Goal: Navigation & Orientation: Find specific page/section

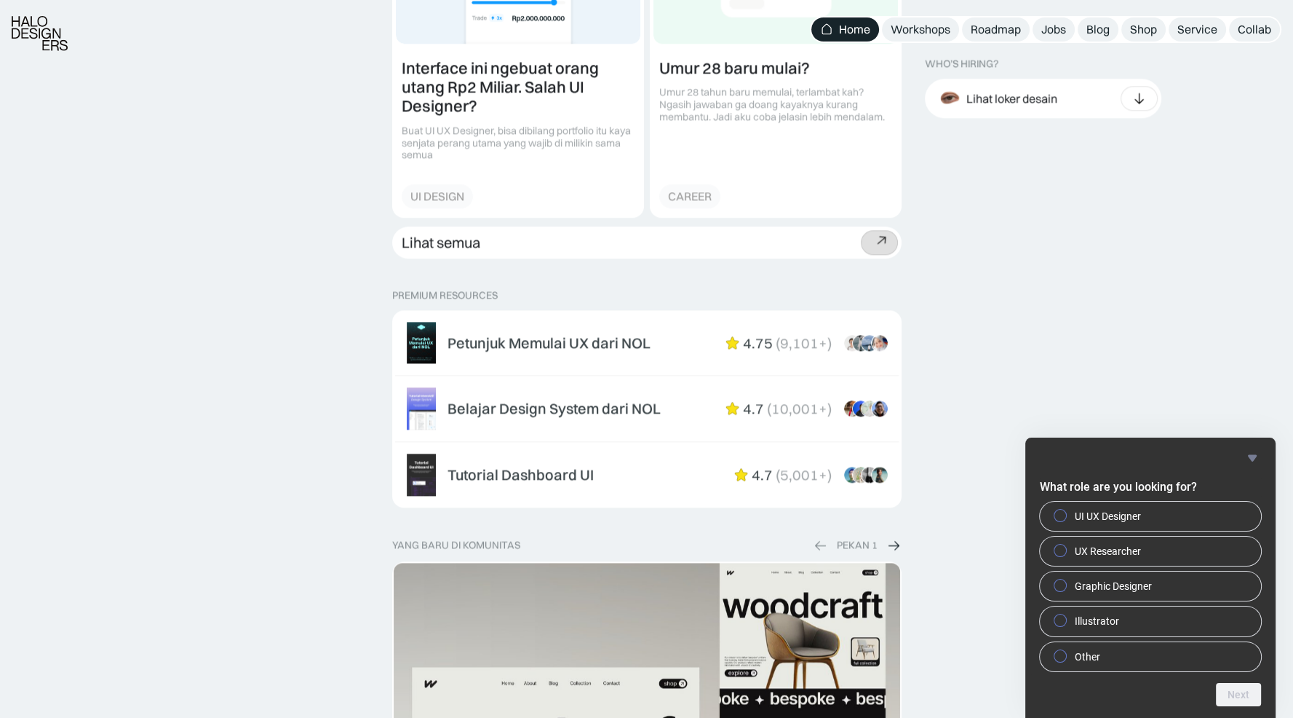
scroll to position [2111, 0]
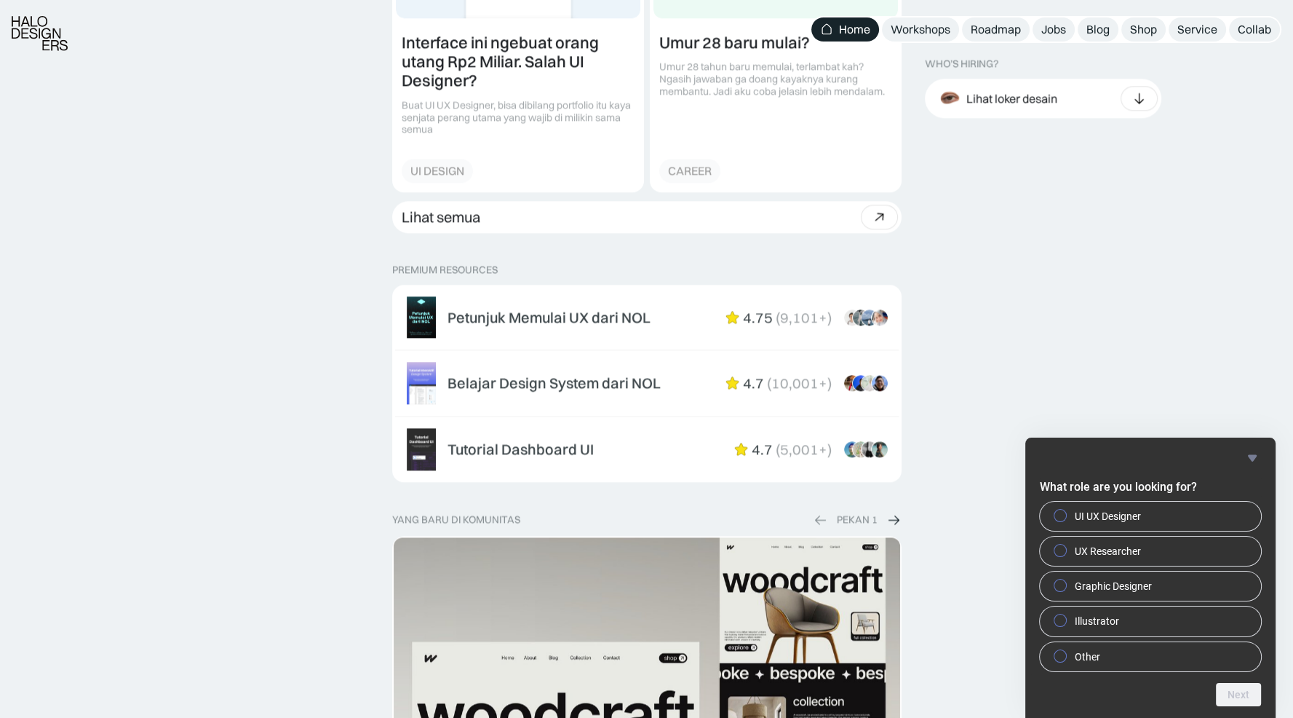
click at [1253, 454] on icon "Hide survey" at bounding box center [1252, 457] width 17 height 17
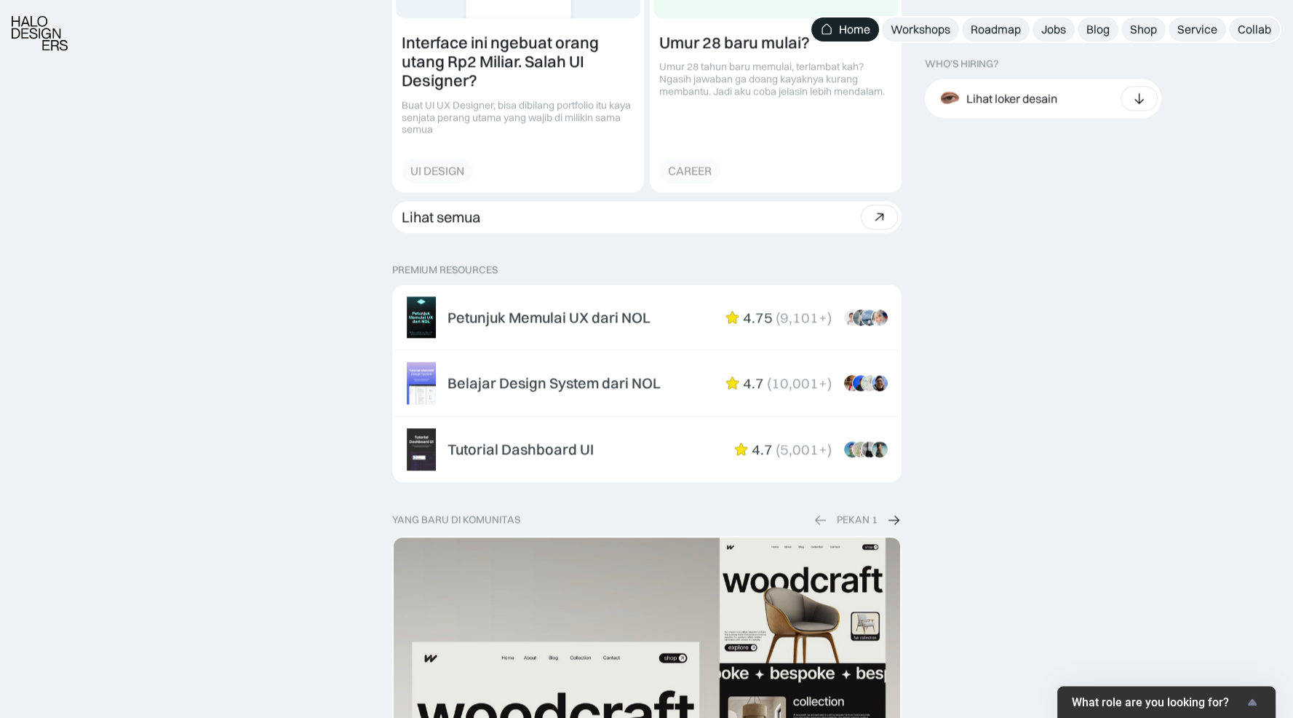
click at [1132, 404] on div "WHO’S HIRING? Lihat loker desain Product & Marketing Designer Bookipi · 21d UI/…" at bounding box center [1103, 495] width 357 height 4104
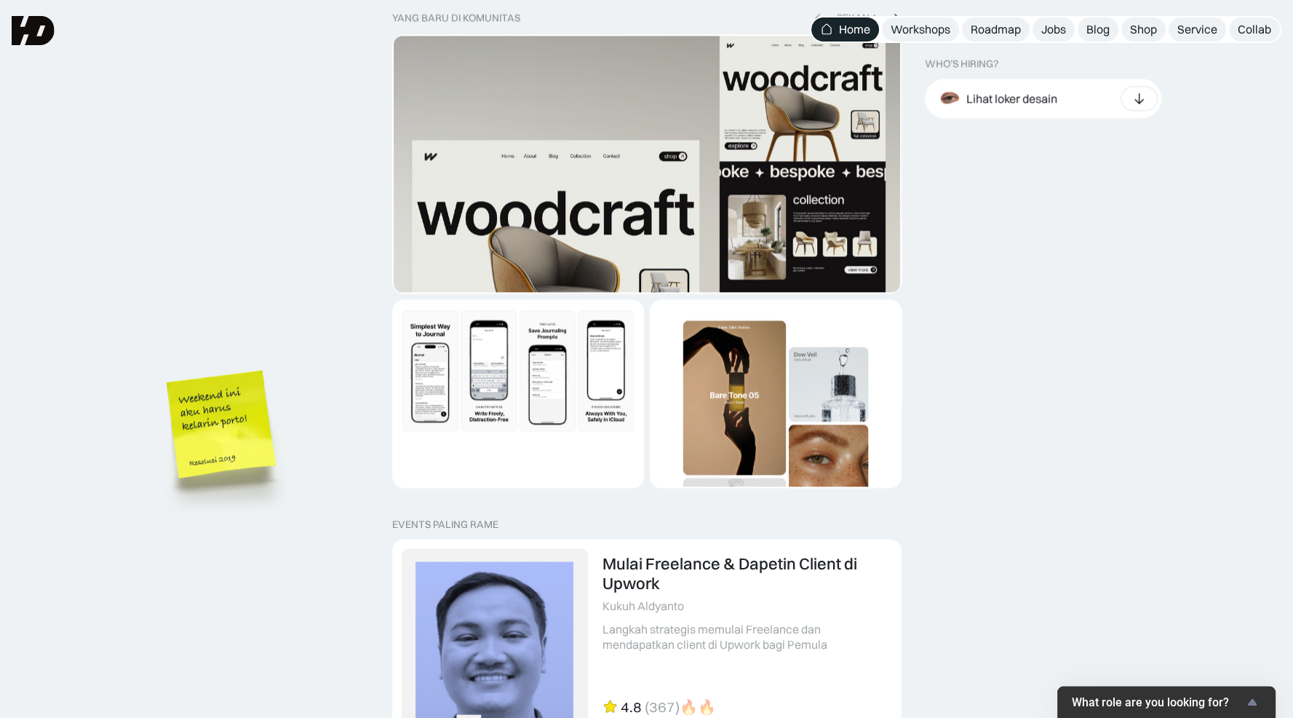
scroll to position [2394, 0]
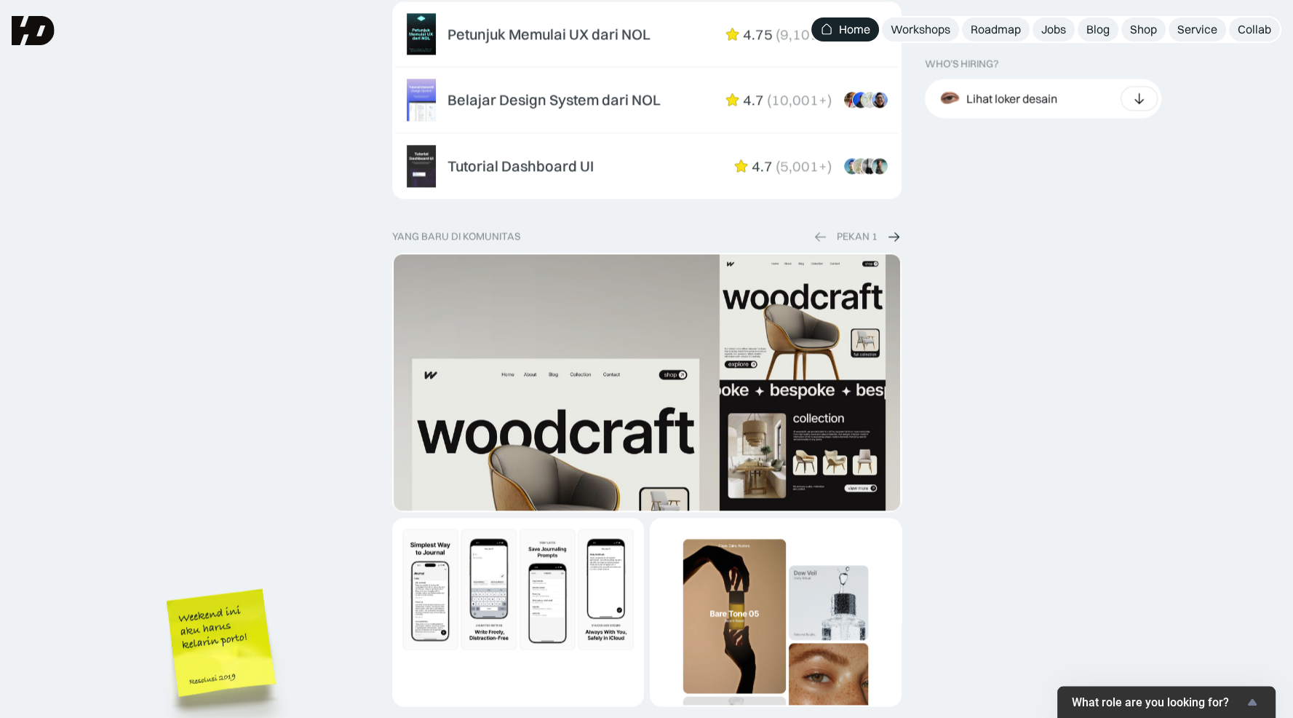
click at [894, 233] on img at bounding box center [893, 236] width 15 height 15
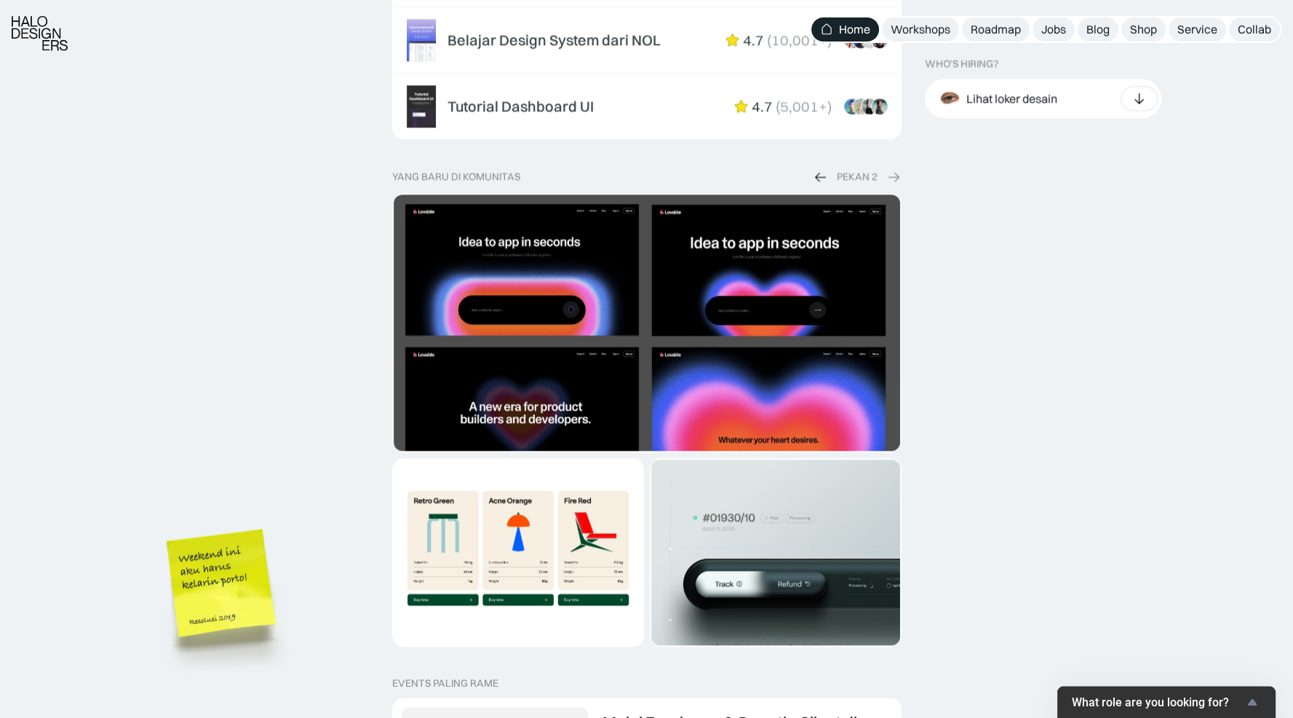
scroll to position [2539, 0]
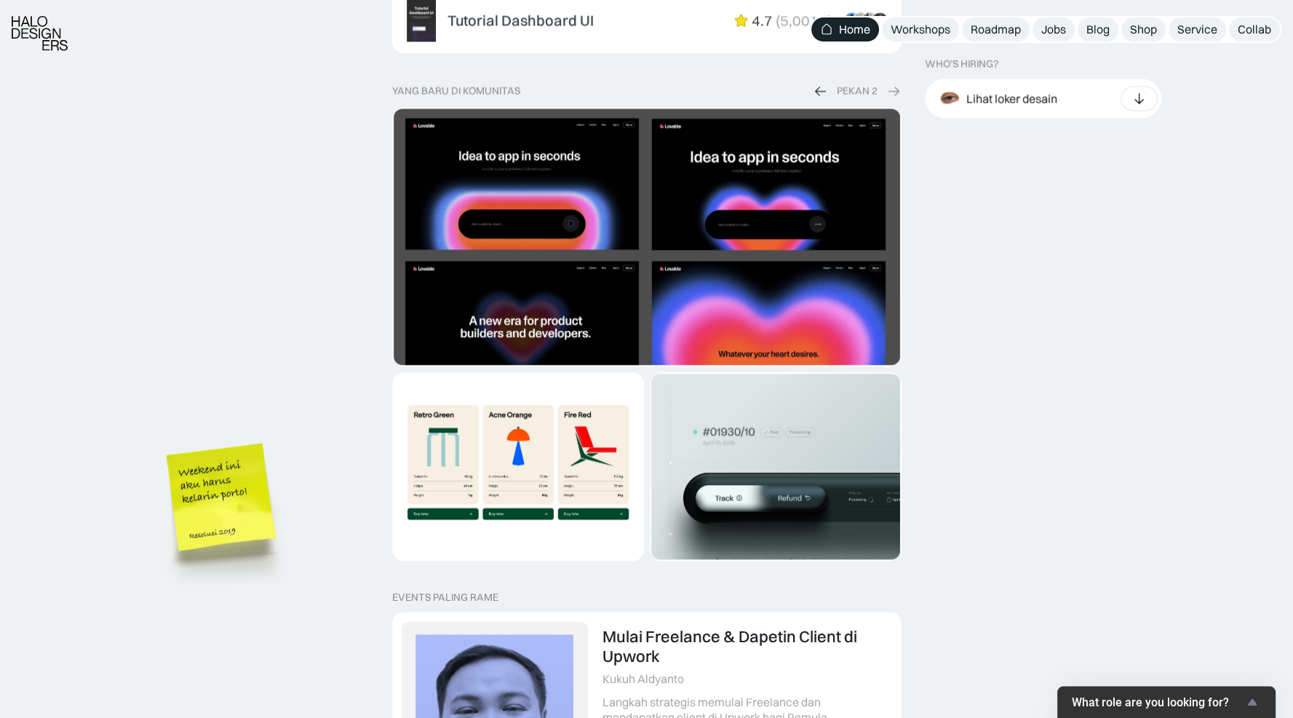
click at [815, 92] on img at bounding box center [820, 90] width 15 height 15
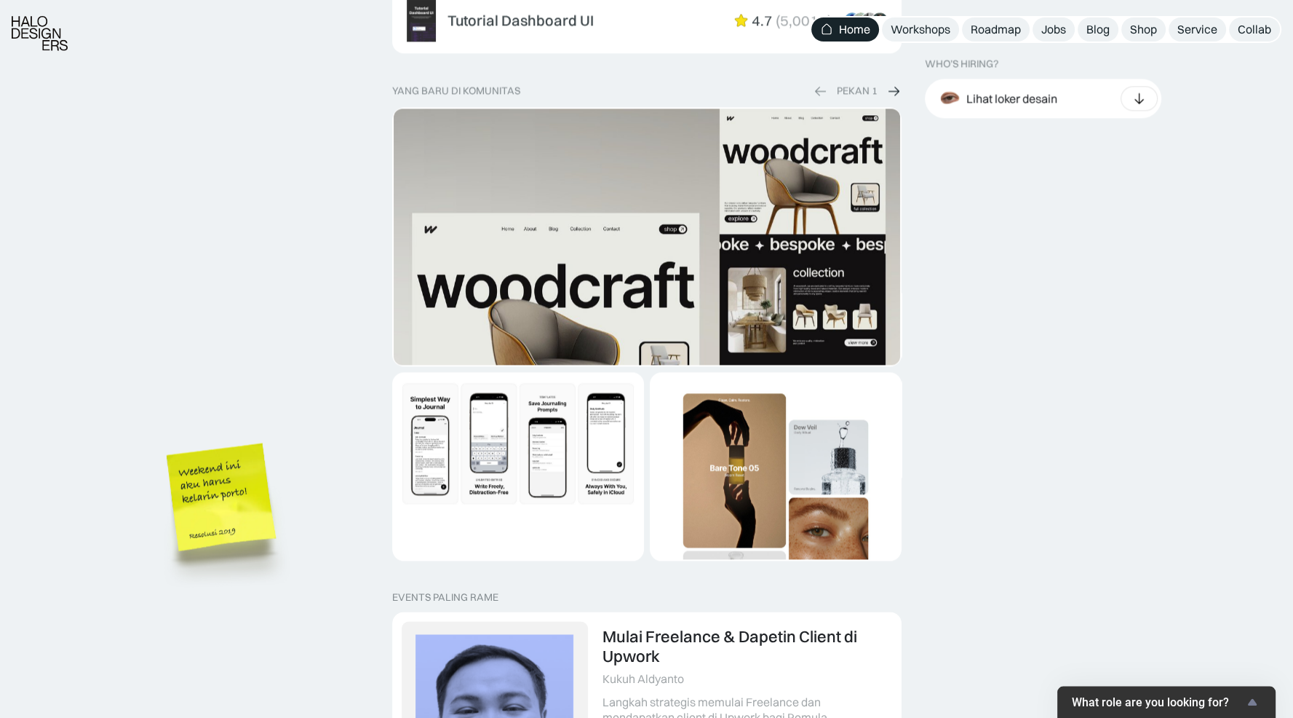
click at [889, 89] on img at bounding box center [893, 90] width 15 height 15
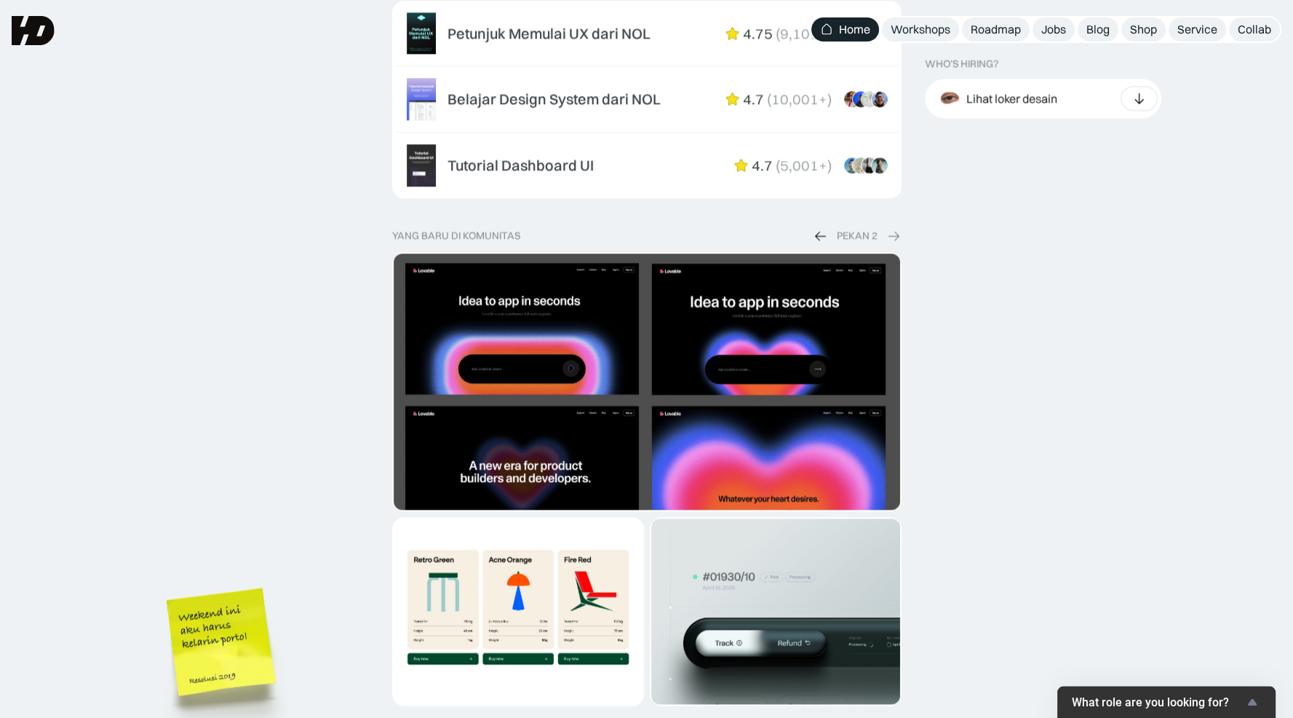
scroll to position [2394, 0]
click at [1091, 30] on div "Blog" at bounding box center [1098, 29] width 23 height 15
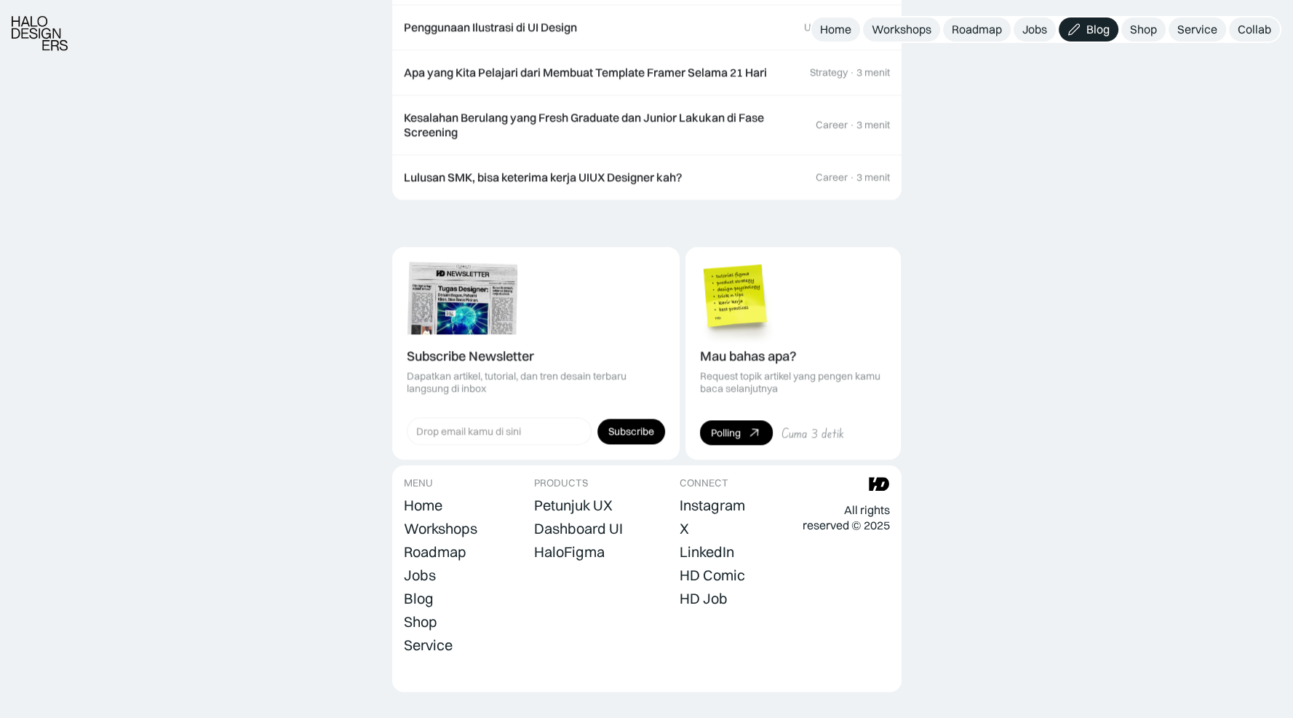
scroll to position [1828, 0]
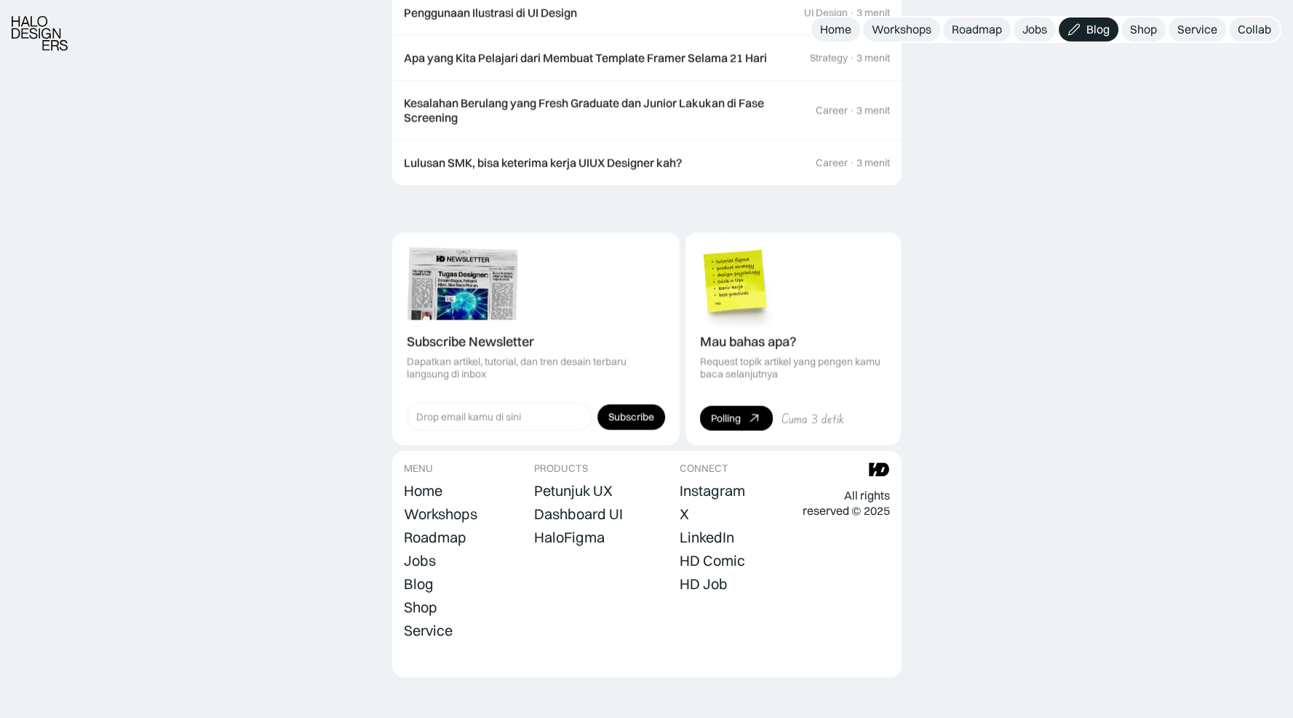
drag, startPoint x: 964, startPoint y: 358, endPoint x: 962, endPoint y: 347, distance: 11.0
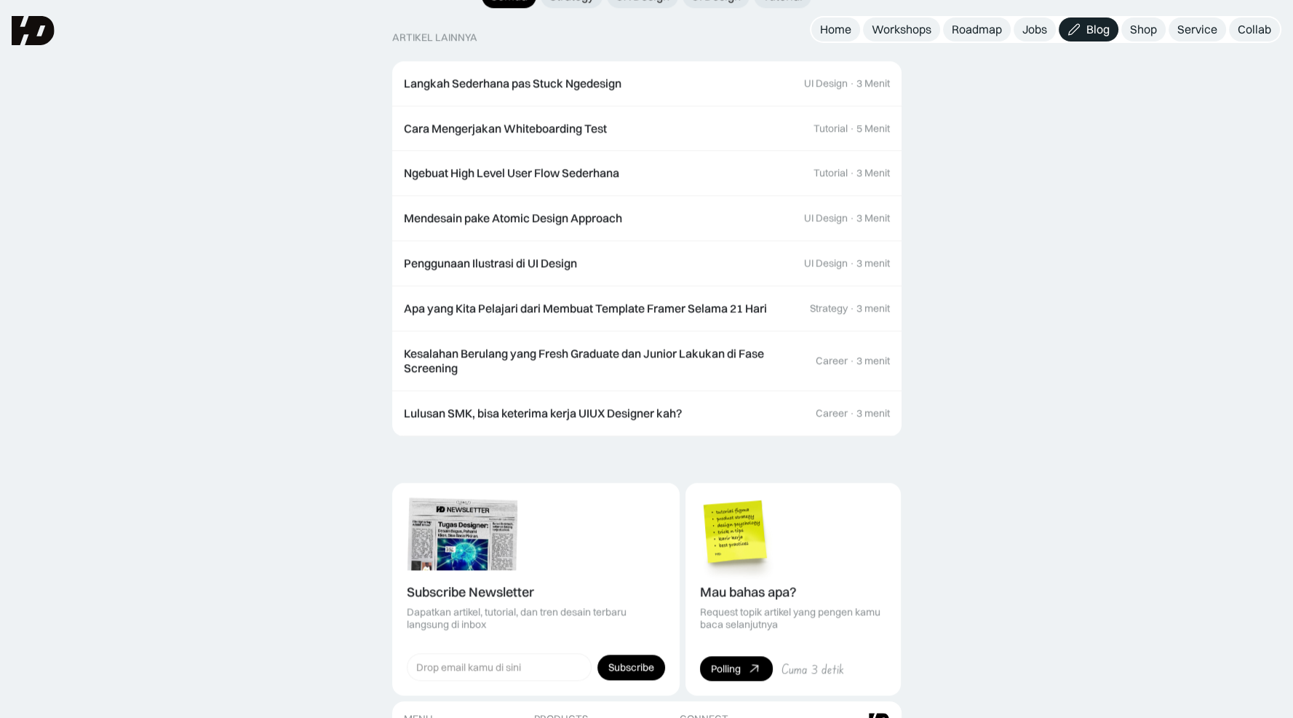
scroll to position [1537, 0]
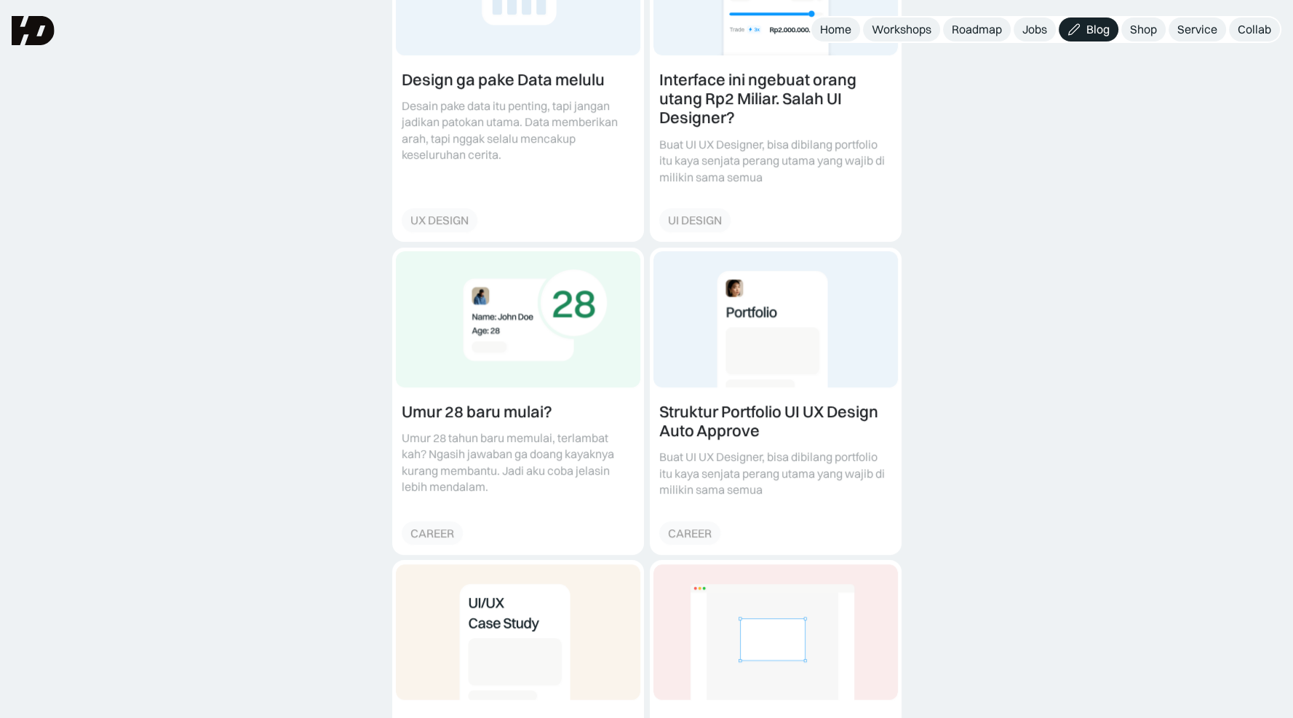
scroll to position [509, 0]
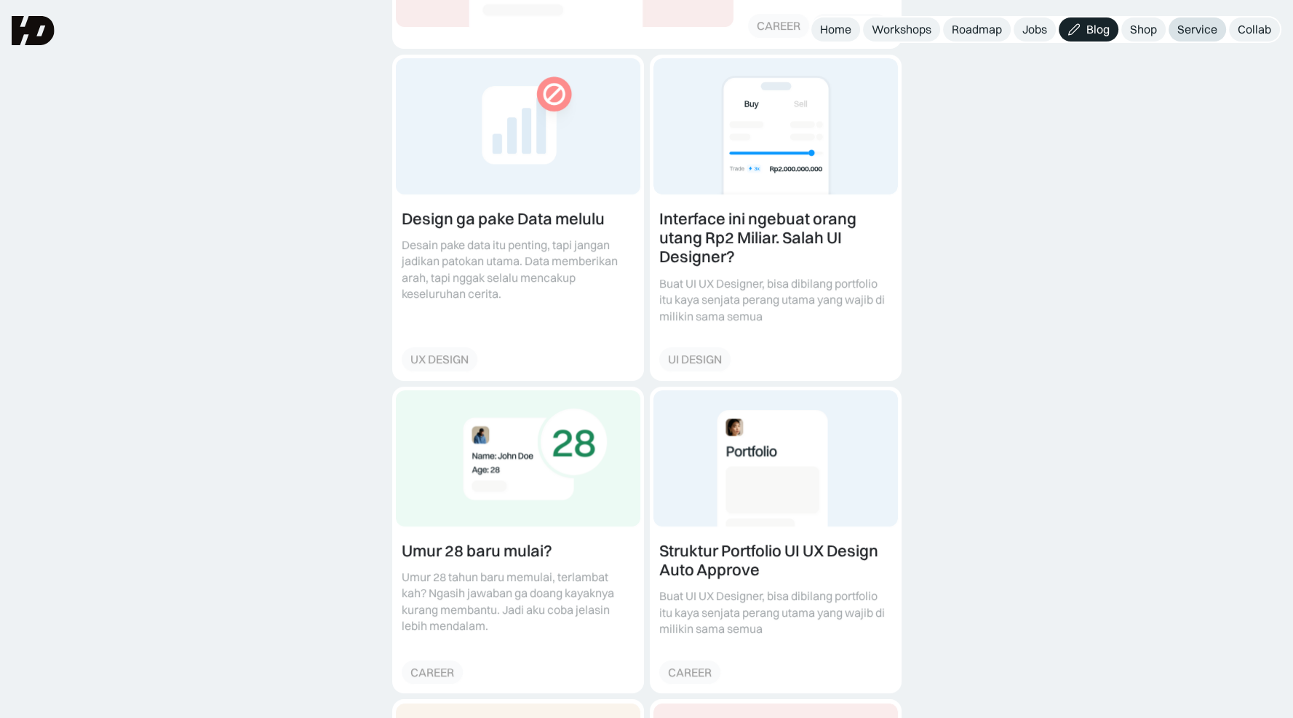
click at [1199, 31] on div "Service" at bounding box center [1198, 29] width 40 height 15
click at [1261, 33] on div "Collab" at bounding box center [1254, 29] width 33 height 15
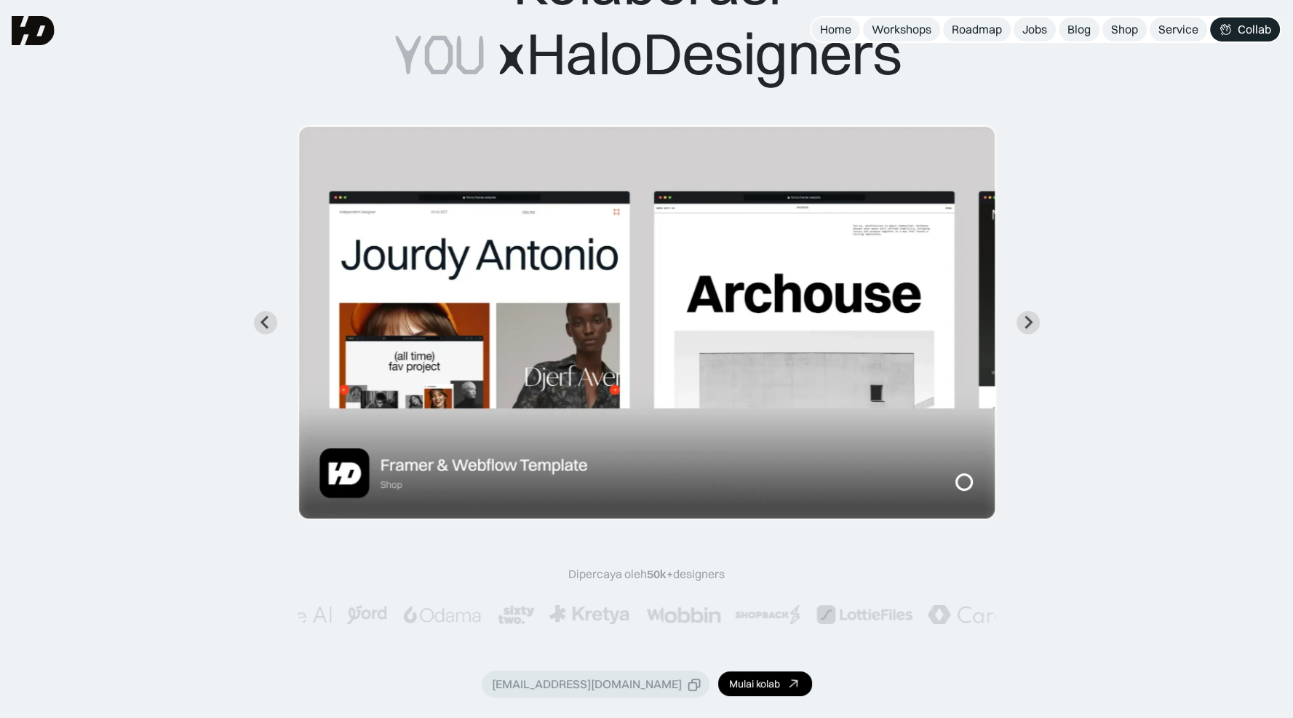
scroll to position [2, 0]
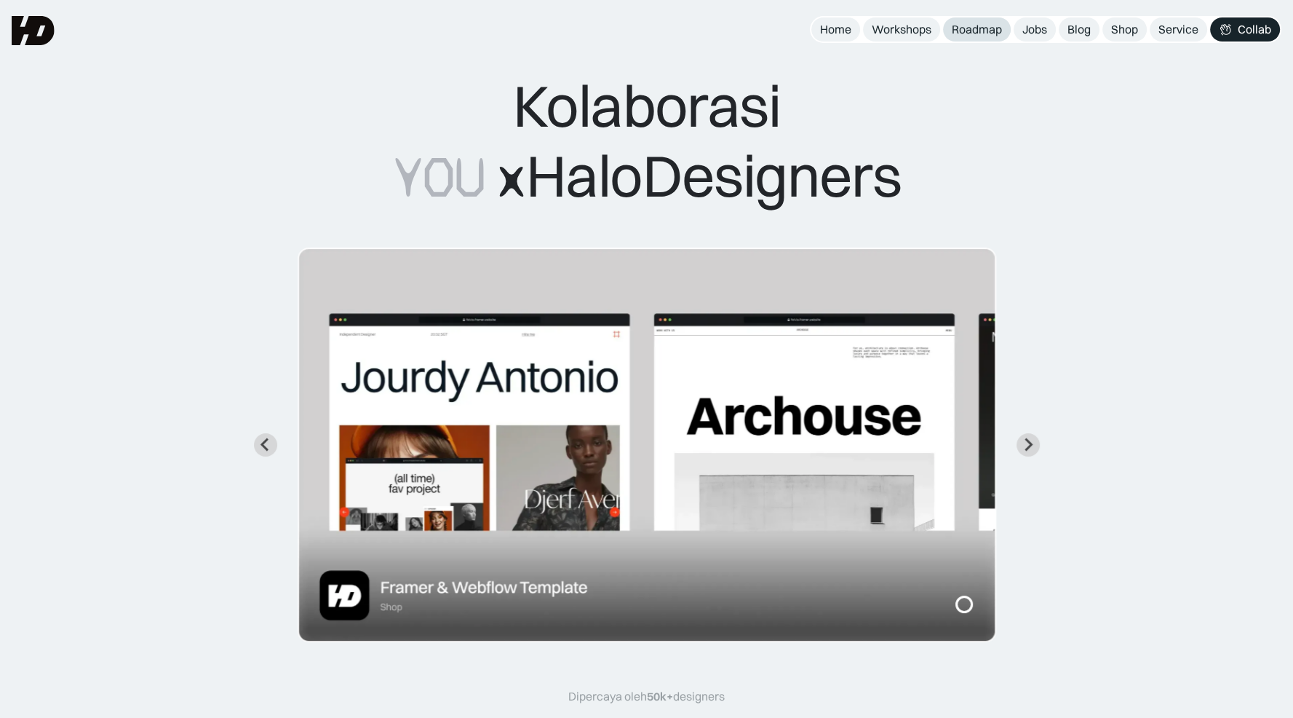
click at [968, 37] on link "Roadmap" at bounding box center [977, 29] width 68 height 24
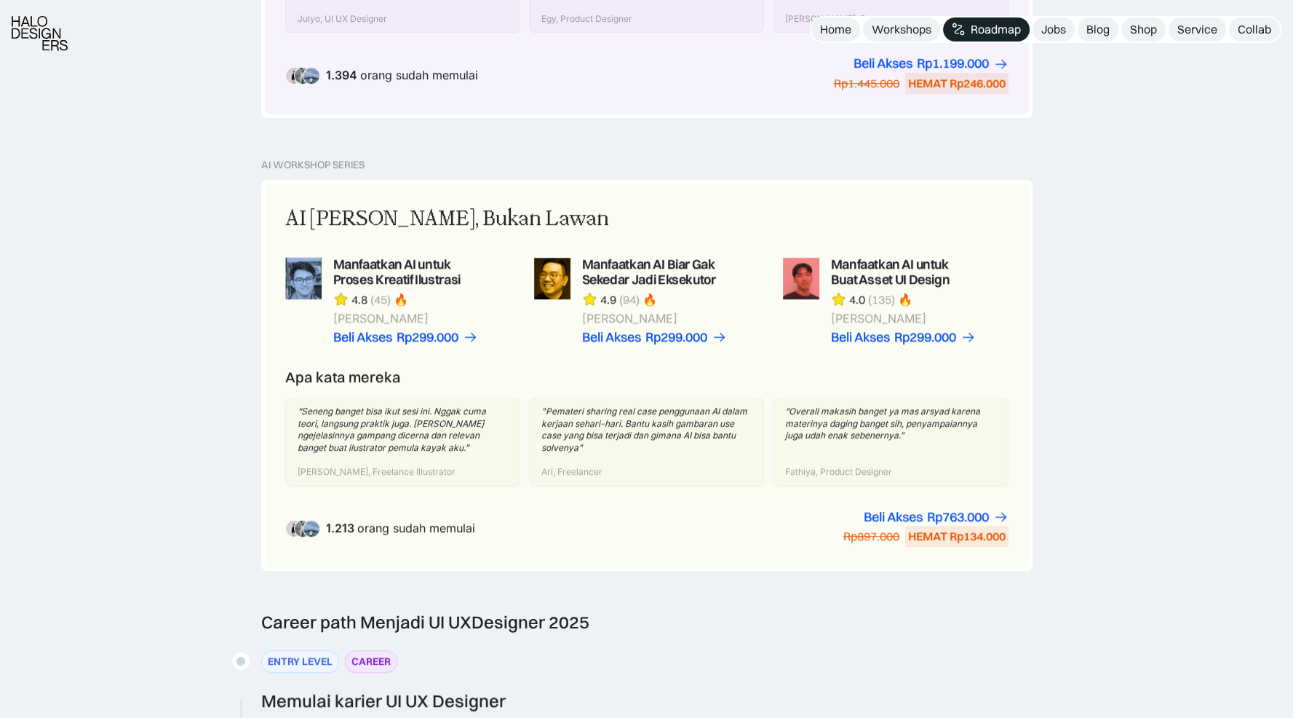
scroll to position [1086, 0]
